Goal: Task Accomplishment & Management: Manage account settings

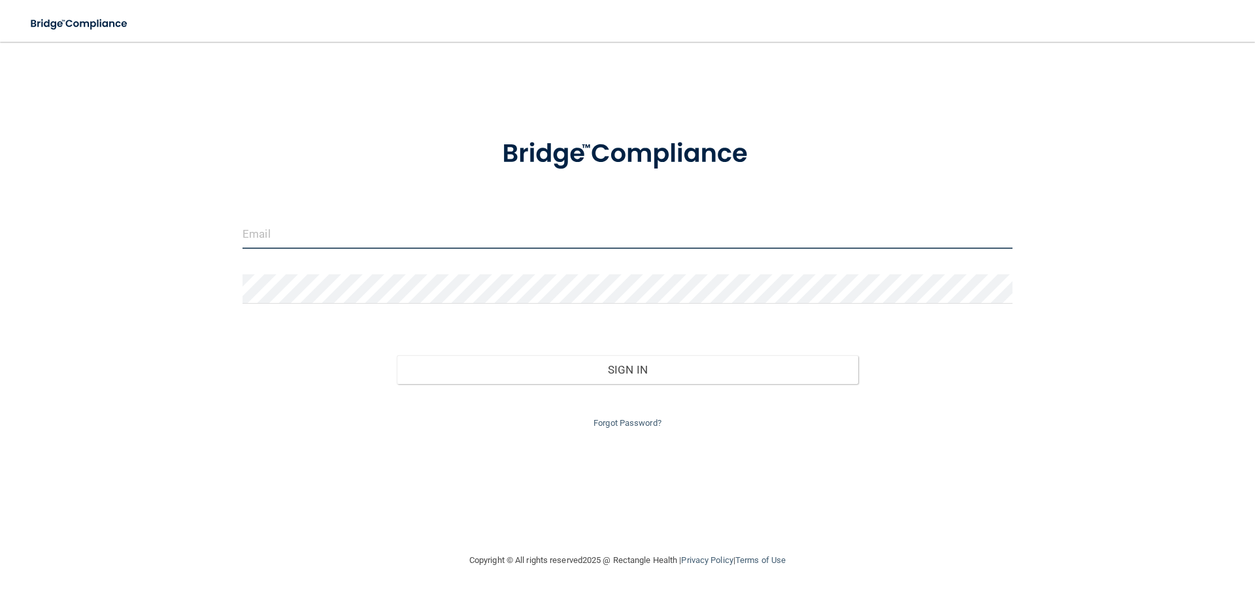
click at [717, 232] on input "email" at bounding box center [627, 234] width 770 height 29
type input "[PERSON_NAME][EMAIL_ADDRESS][DOMAIN_NAME]"
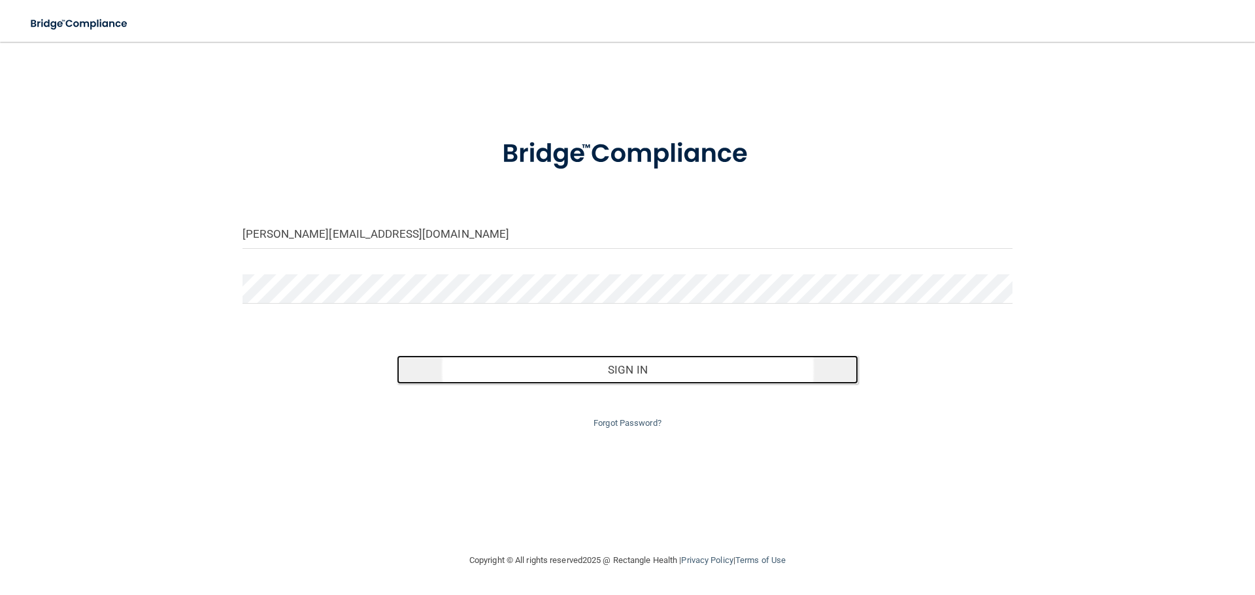
click at [584, 367] on button "Sign In" at bounding box center [628, 369] width 462 height 29
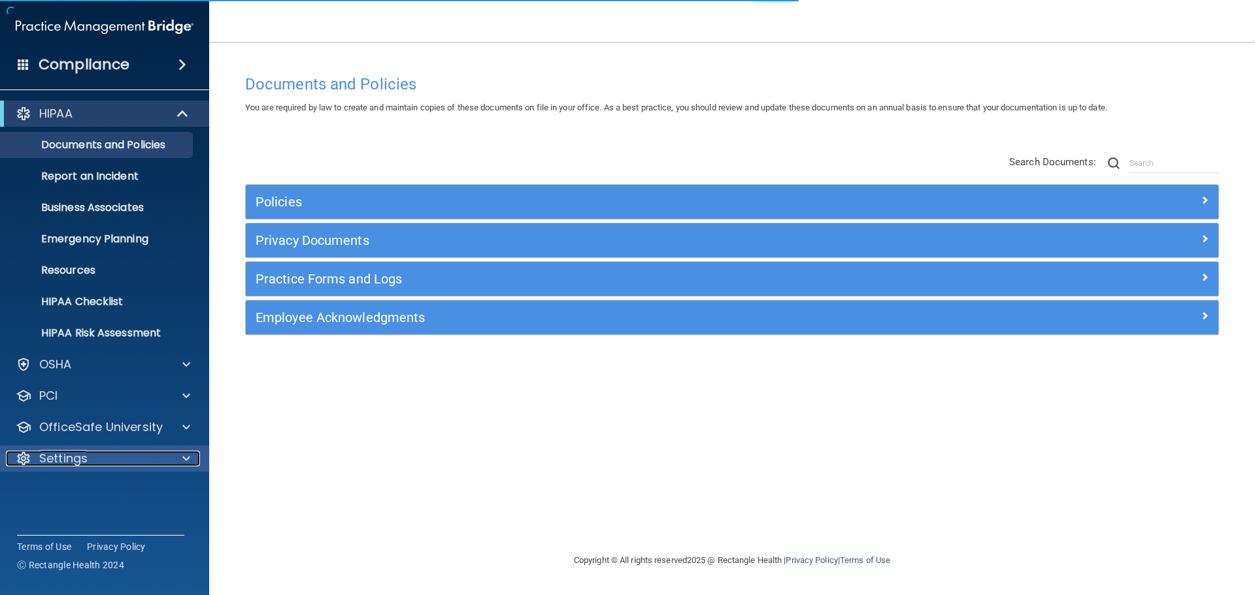
click at [74, 452] on p "Settings" at bounding box center [63, 459] width 48 height 16
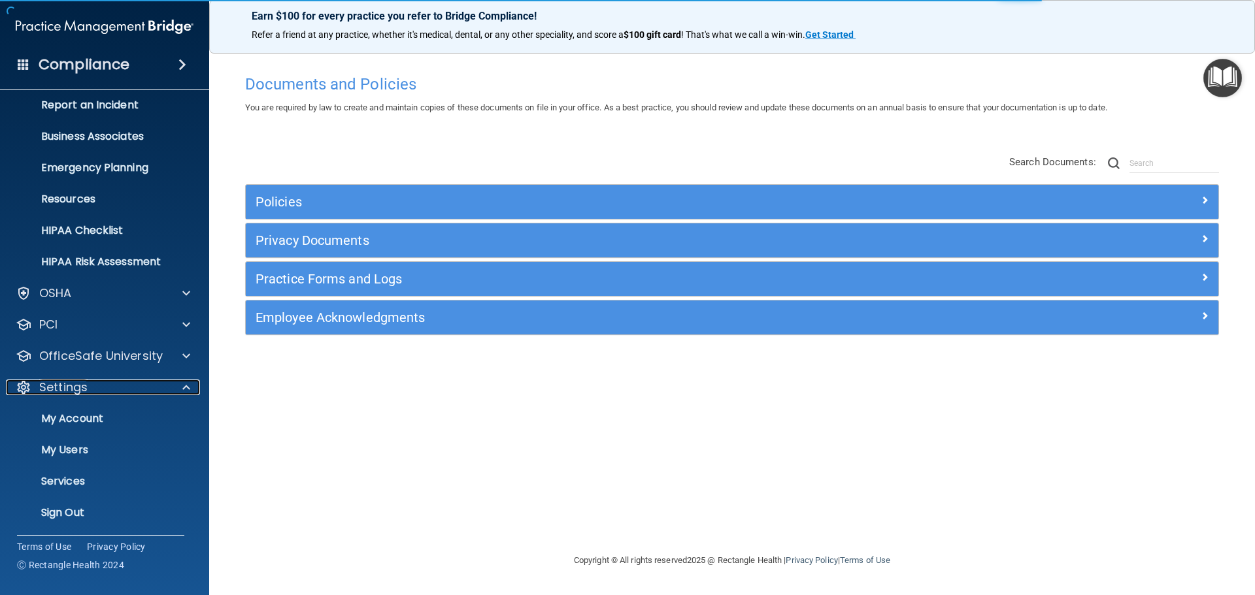
scroll to position [73, 0]
click at [77, 452] on p "My Users" at bounding box center [97, 448] width 178 height 13
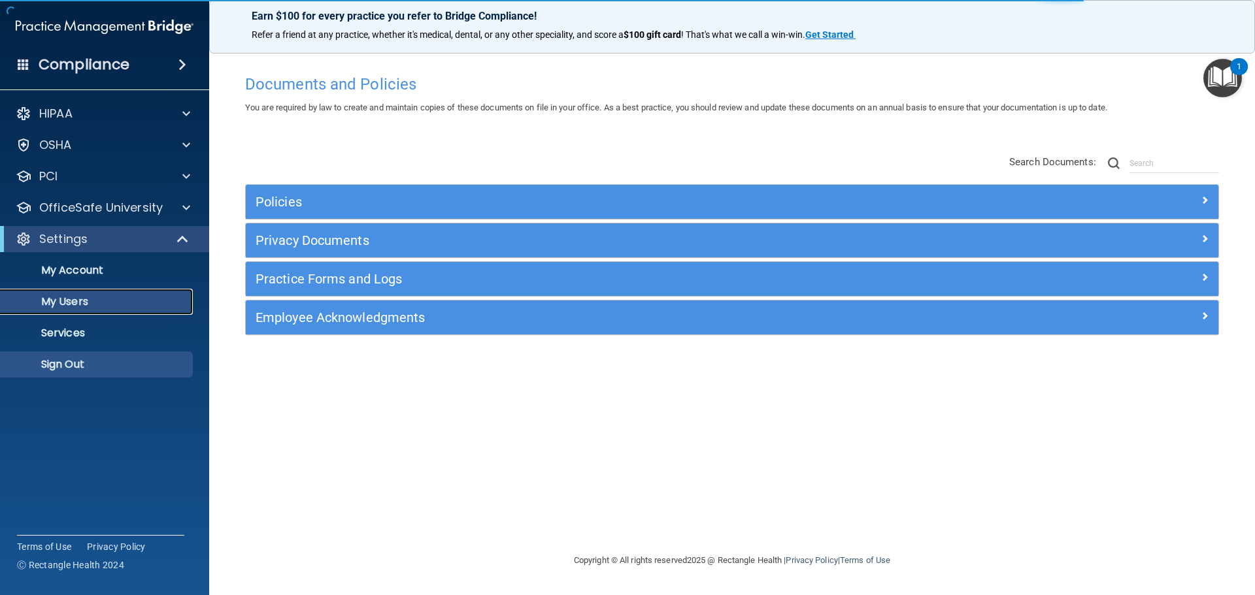
select select "20"
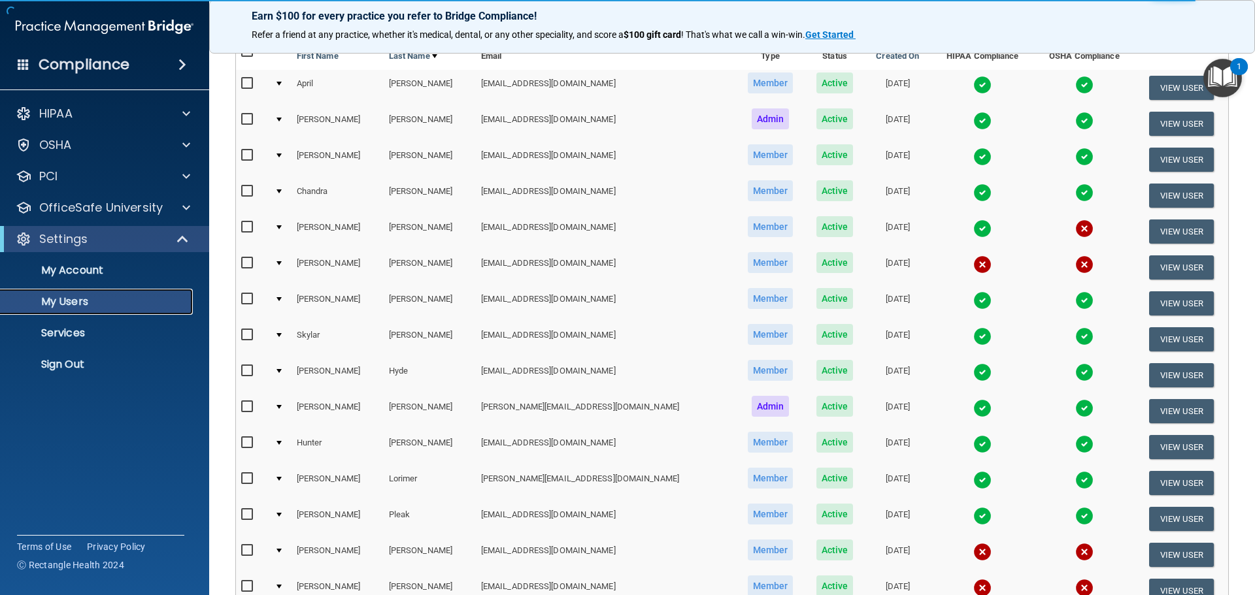
scroll to position [131, 0]
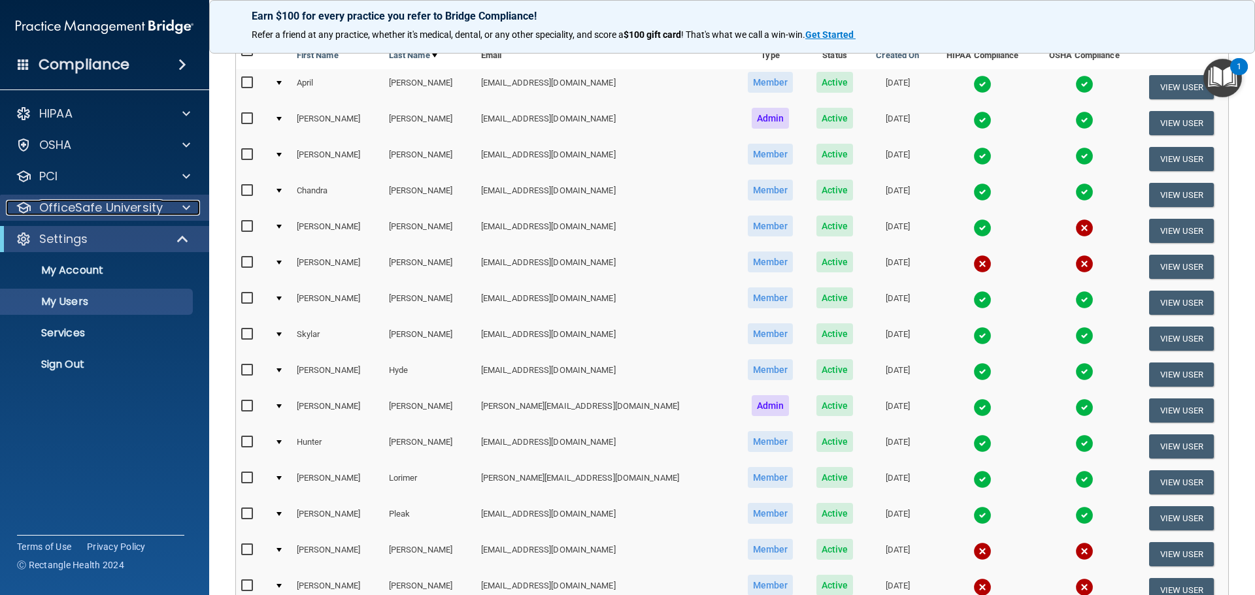
click at [99, 206] on p "OfficeSafe University" at bounding box center [100, 208] width 123 height 16
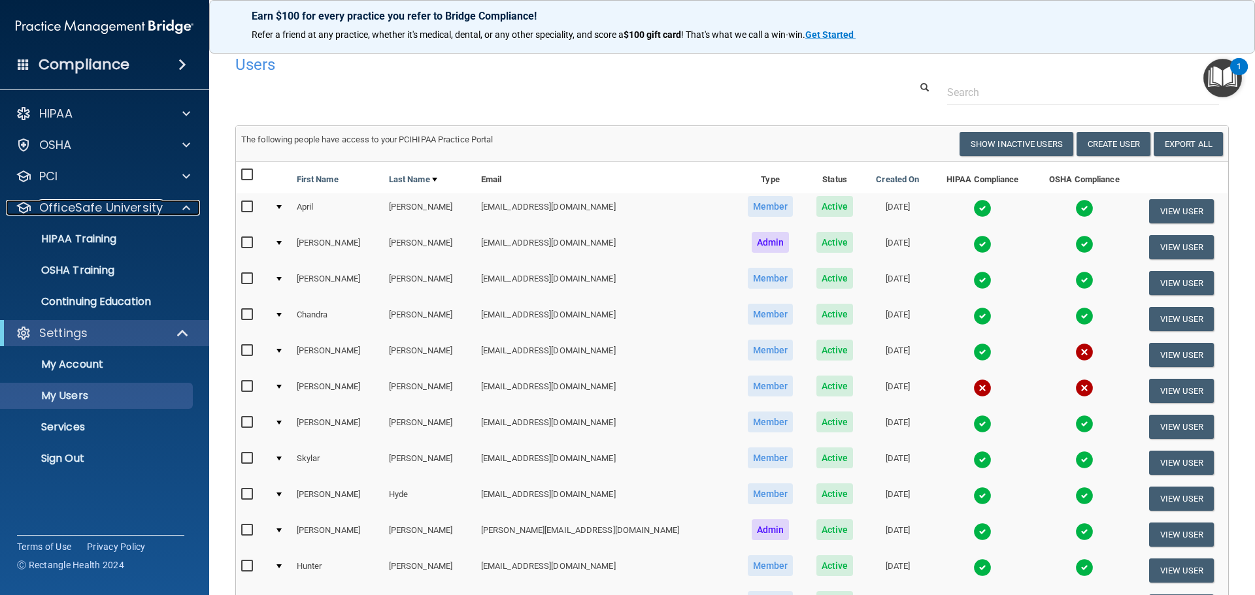
scroll to position [0, 0]
